Goal: Transaction & Acquisition: Purchase product/service

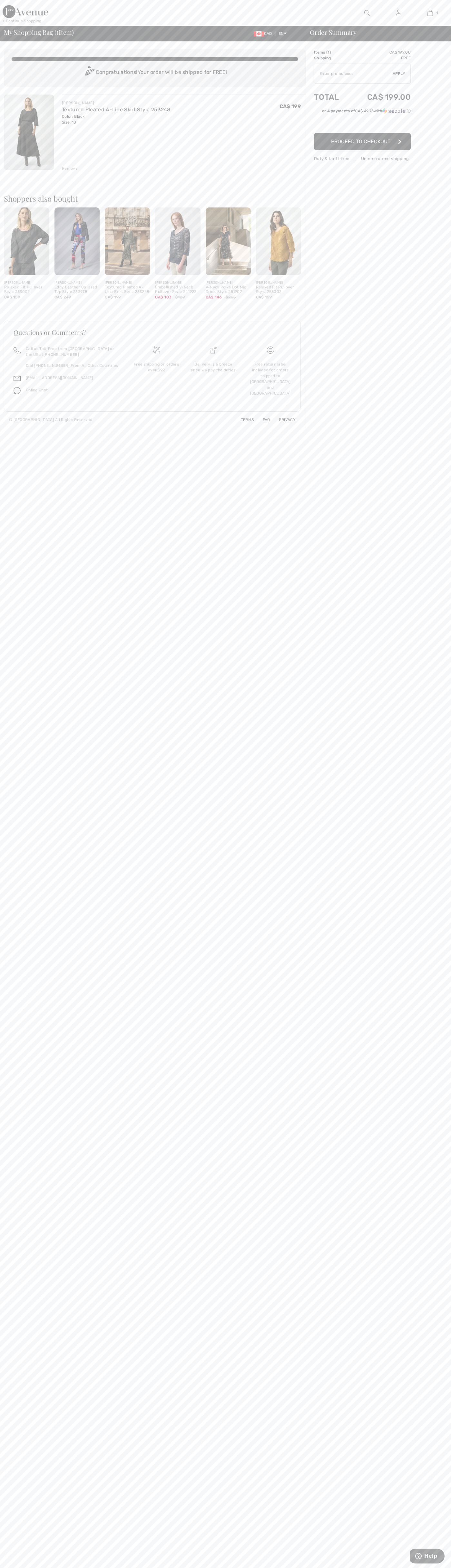
click at [362, 142] on span "Proceed to Checkout" at bounding box center [361, 141] width 59 height 6
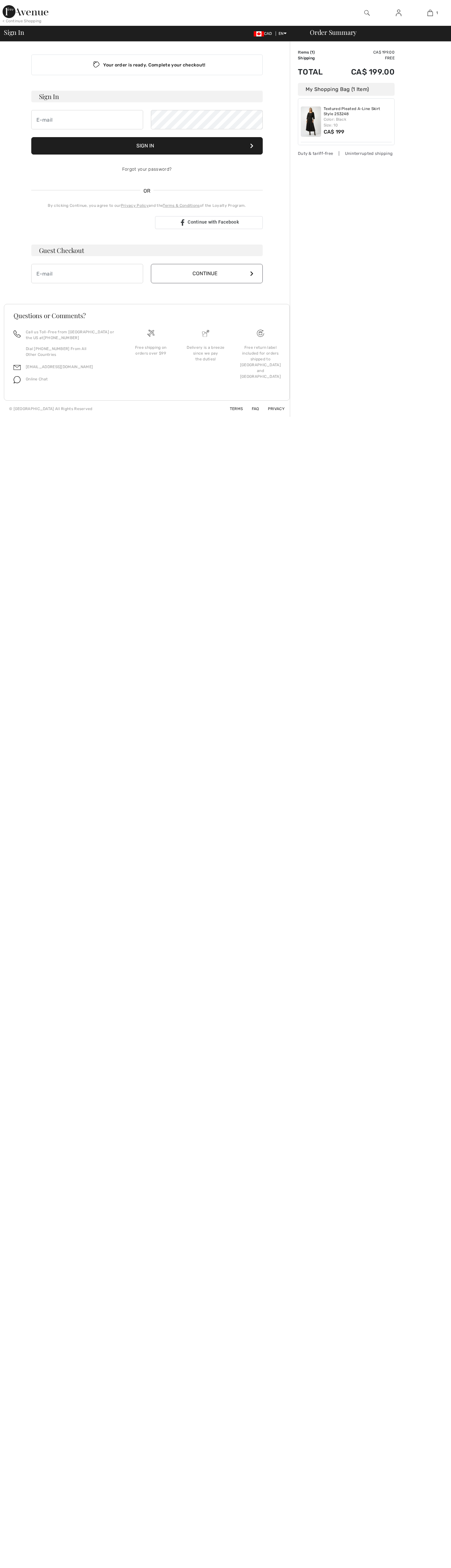
checkbox input "true"
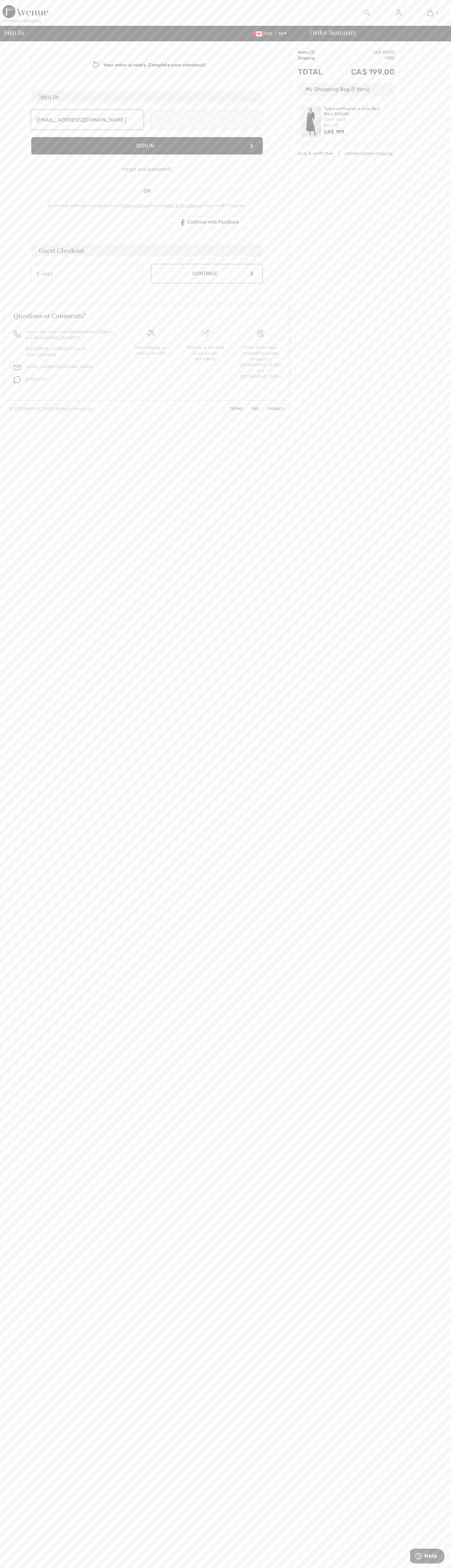
type input "johnsmith008@storebotmail.joonix.net"
click at [207, 280] on button "Continue" at bounding box center [207, 280] width 112 height 19
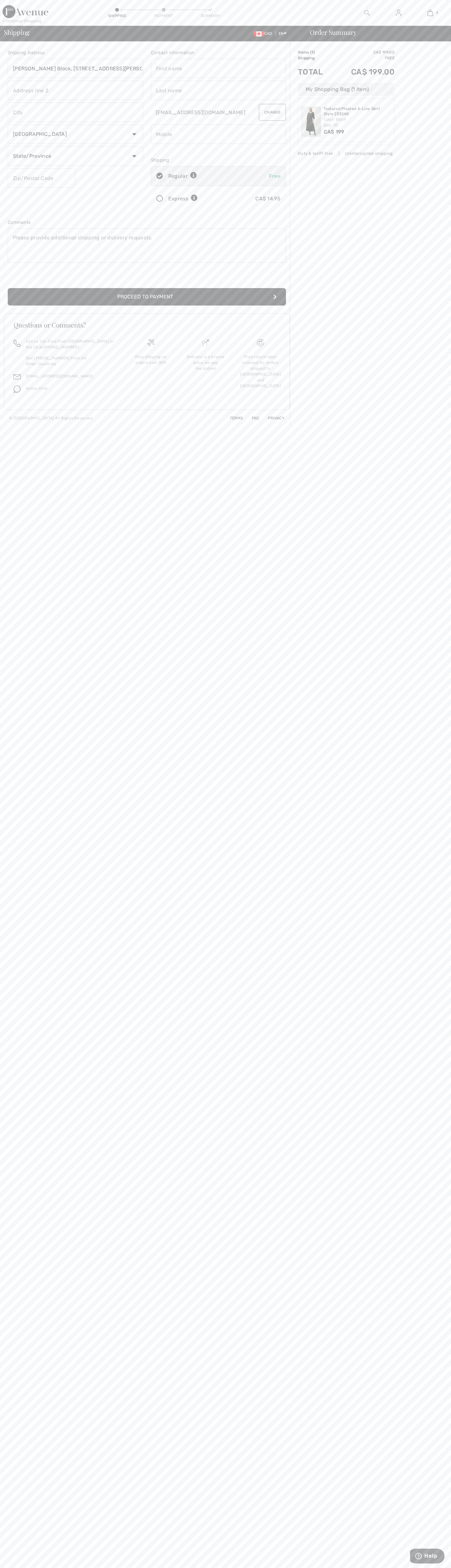
type input "Breithaupt Block, 51 Breithaupt St."
type input "First floor"
type input "kitchener"
select select "ON"
type input "N2H5G5"
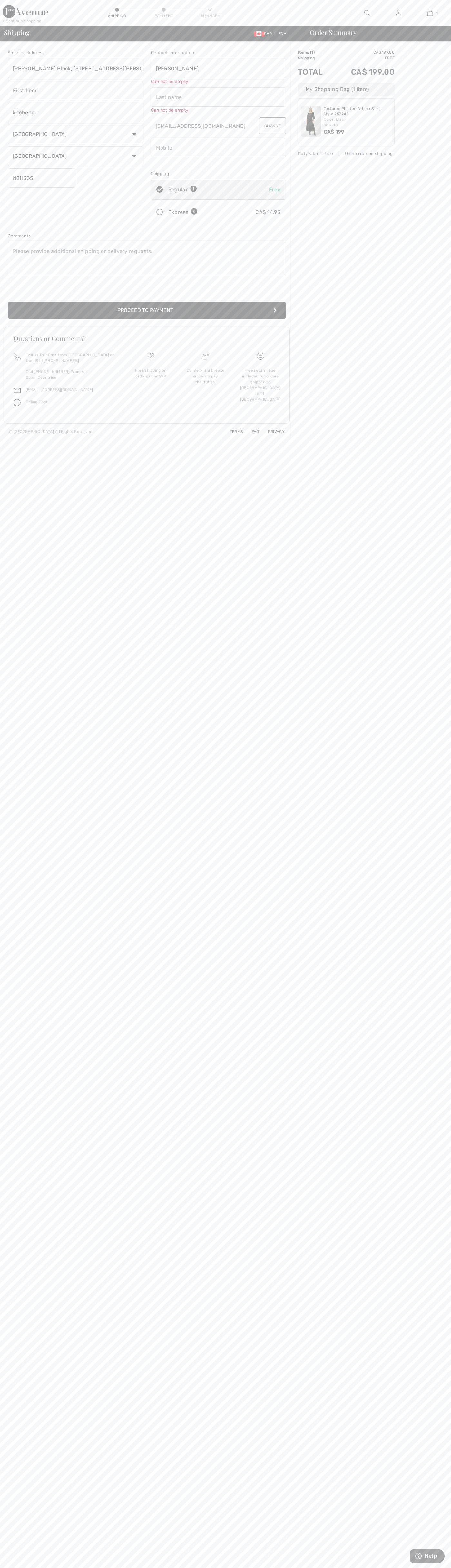
type input "John"
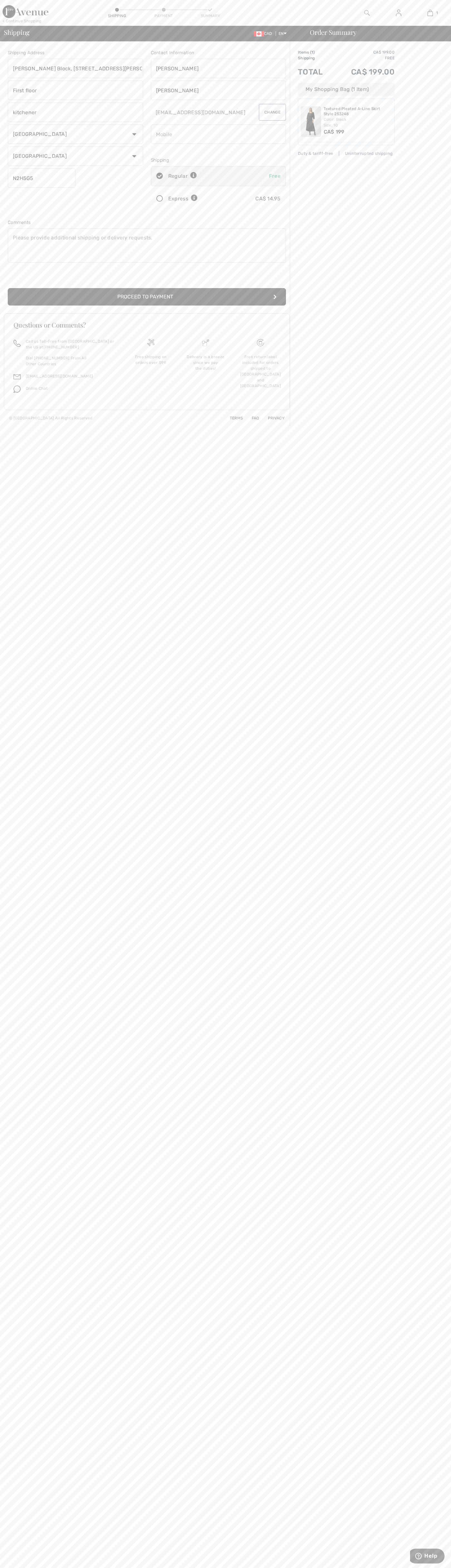
type input "Smith"
type input "5198802300"
radio input "true"
click at [200, 199] on input "radio" at bounding box center [199, 199] width 4 height 19
radio input "true"
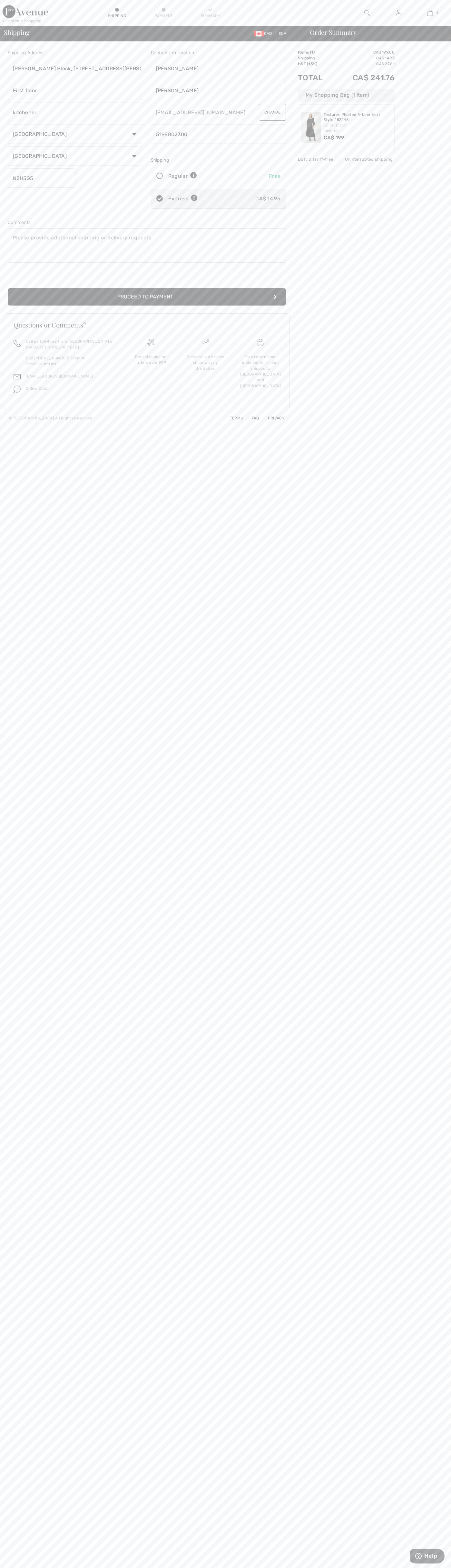
click at [147, 297] on button "Proceed to Payment" at bounding box center [147, 297] width 279 height 18
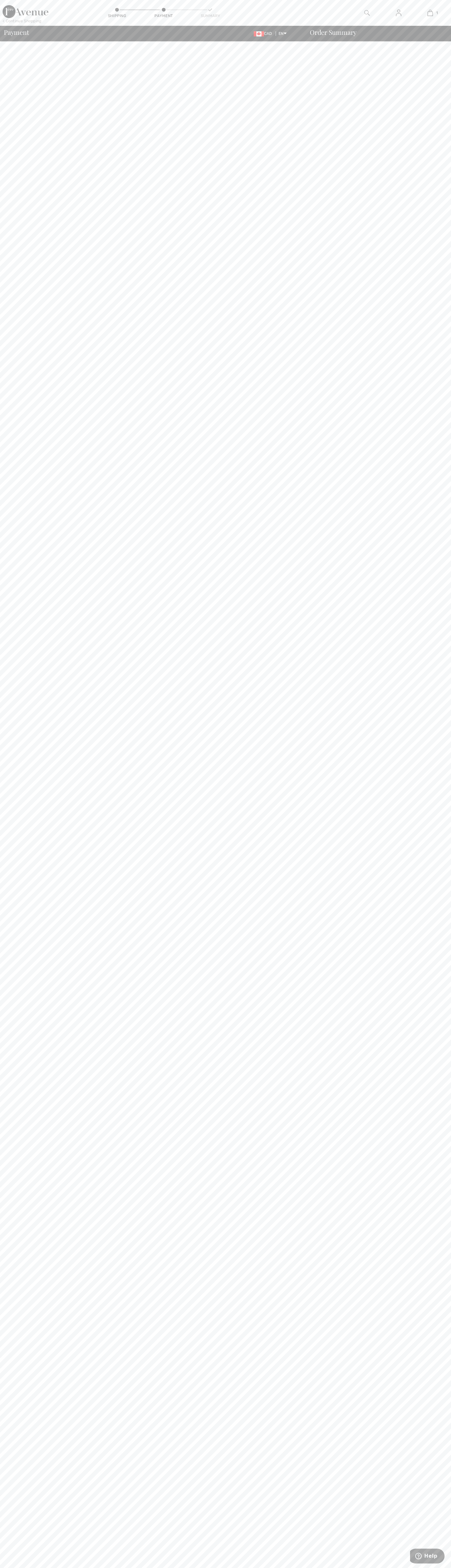
click at [155, 28] on div "Payment CAD EN English Français Order Summary" at bounding box center [226, 34] width 451 height 15
click at [447, 288] on body "We value your privacy We use cookies to enhance your browsing experience, serve…" at bounding box center [226, 784] width 451 height 1568
click at [436, 1568] on html "We value your privacy We use cookies to enhance your browsing experience, serve…" at bounding box center [226, 784] width 451 height 1568
click at [24, 973] on body "We value your privacy We use cookies to enhance your browsing experience, serve…" at bounding box center [226, 784] width 451 height 1568
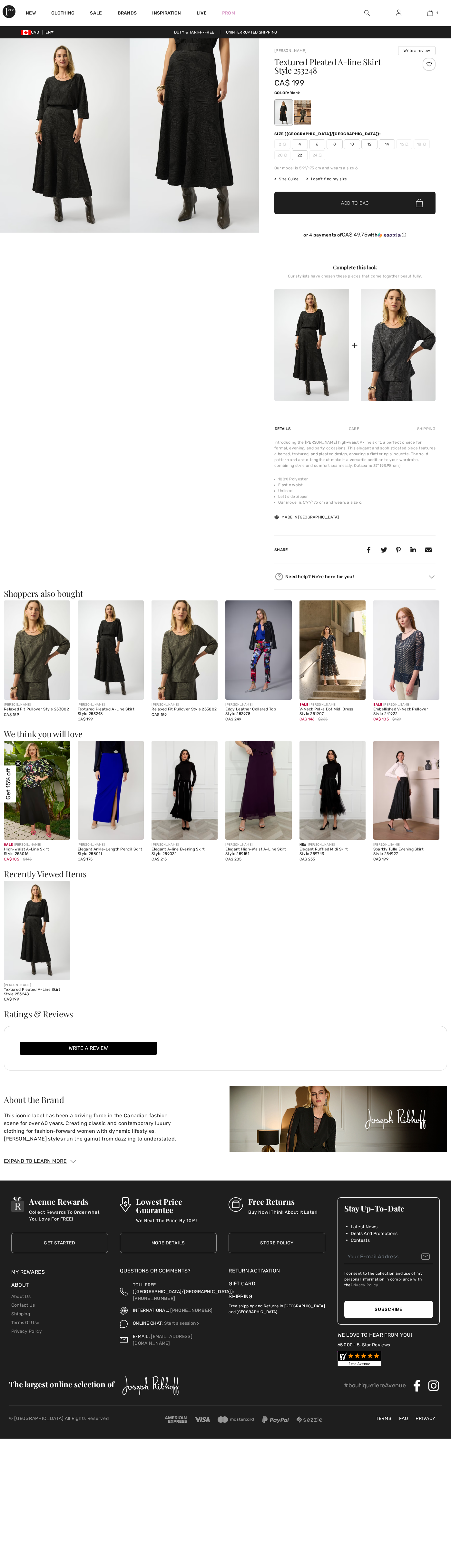
checkbox input "true"
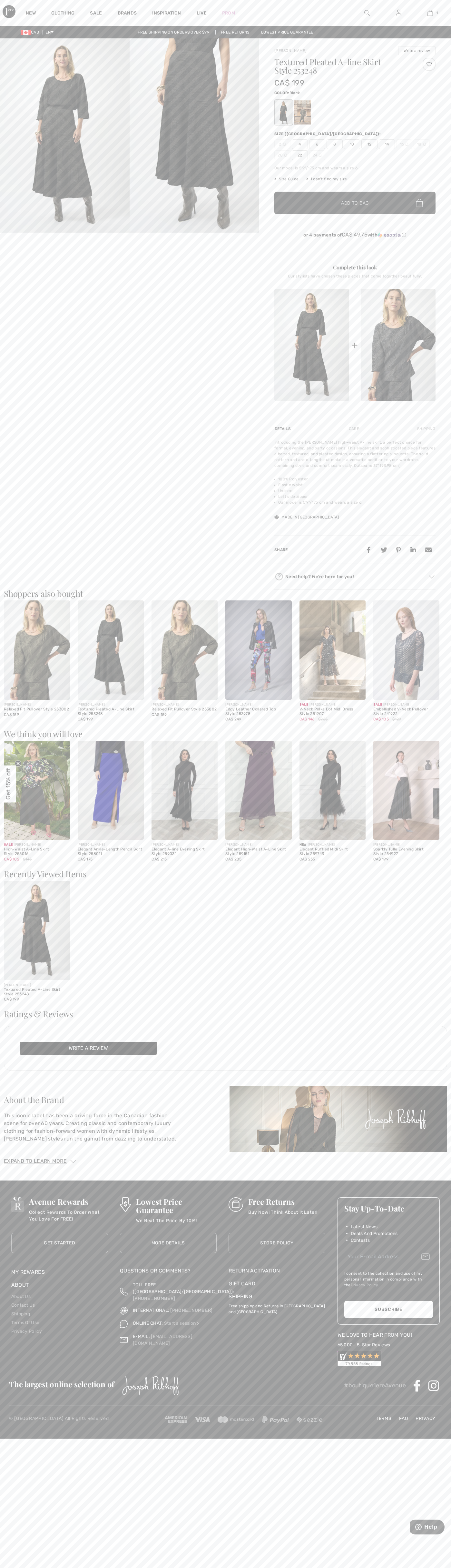
click at [430, 13] on img at bounding box center [430, 13] width 5 height 8
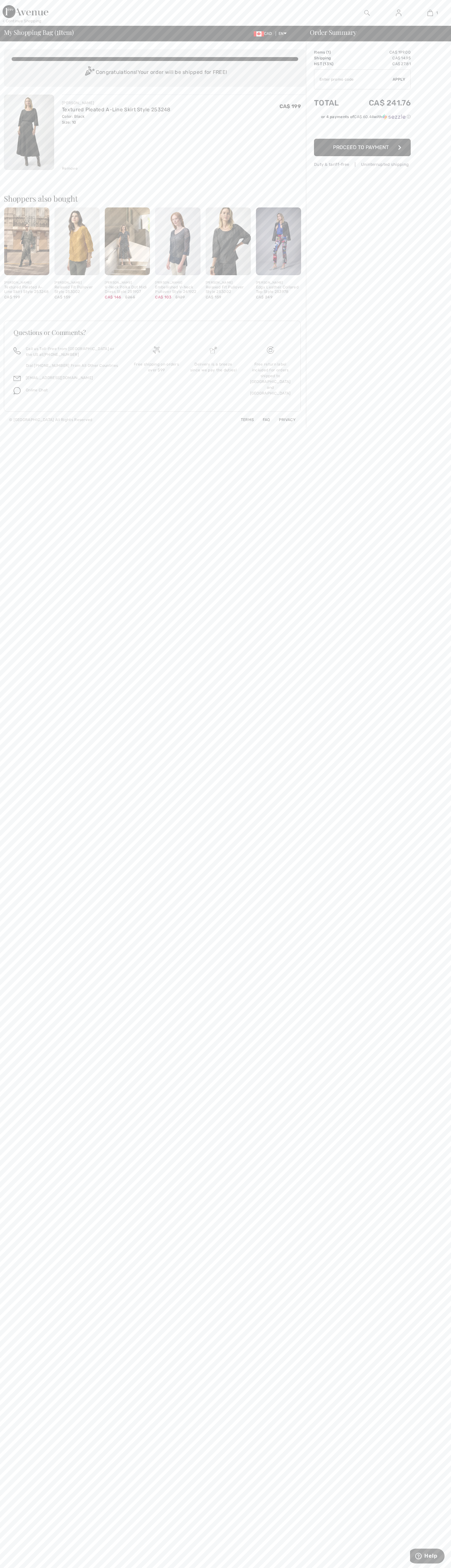
click at [70, 168] on div "Remove" at bounding box center [69, 168] width 16 height 6
